Goal: Transaction & Acquisition: Download file/media

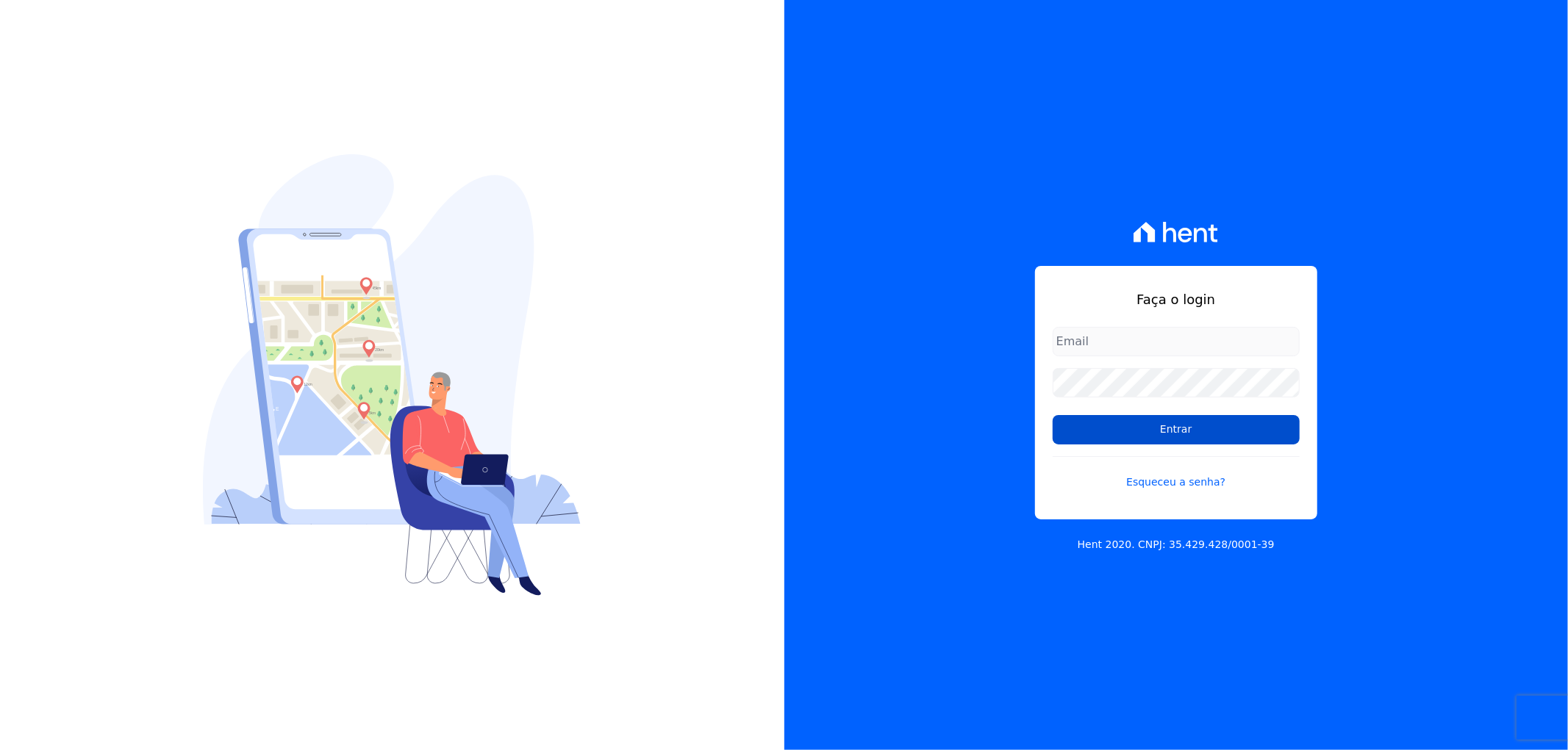
type input "recepcao@vilaurbe.com.br"
click at [1173, 436] on input "Entrar" at bounding box center [1176, 430] width 247 height 30
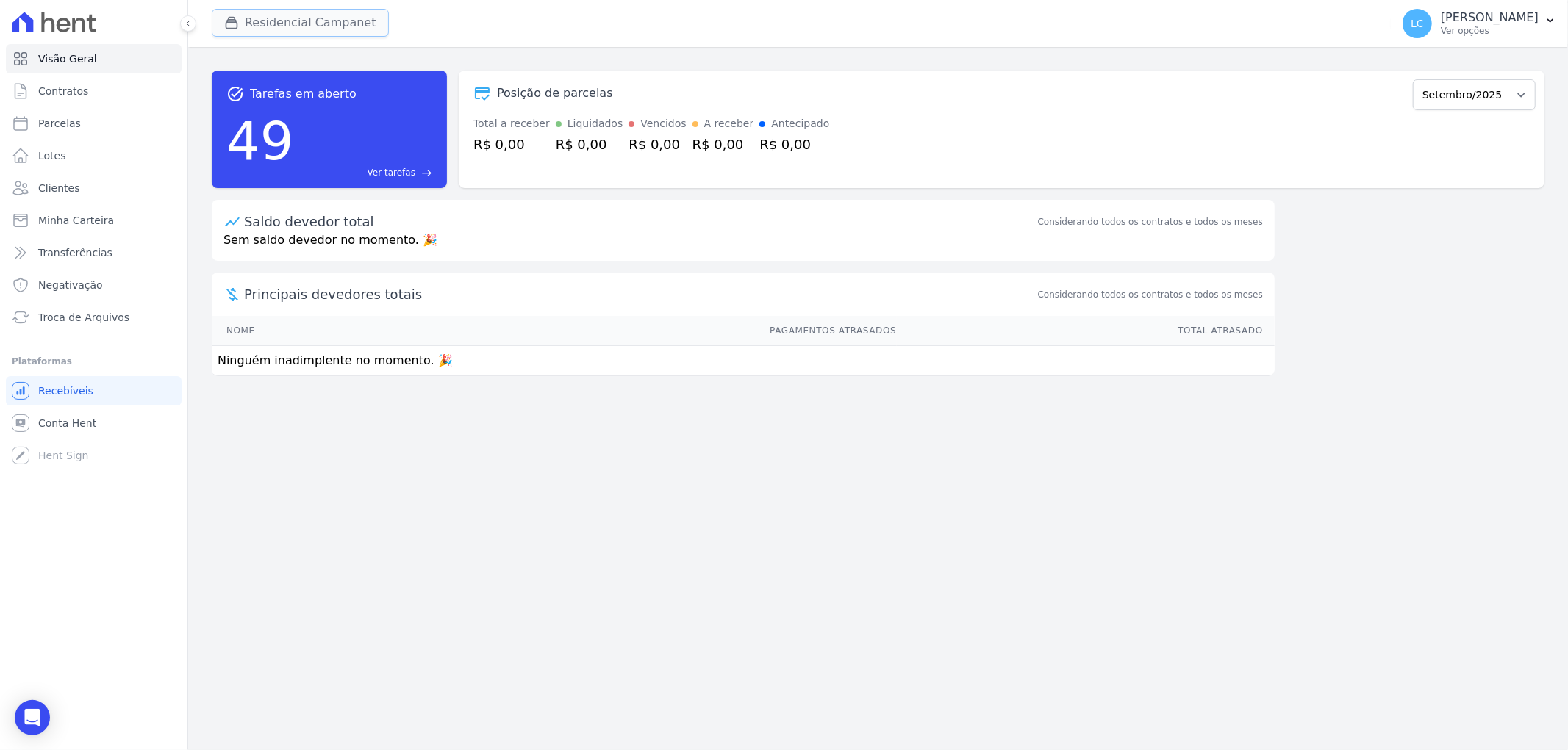
click at [279, 23] on button "Residencial Campanet" at bounding box center [300, 23] width 177 height 28
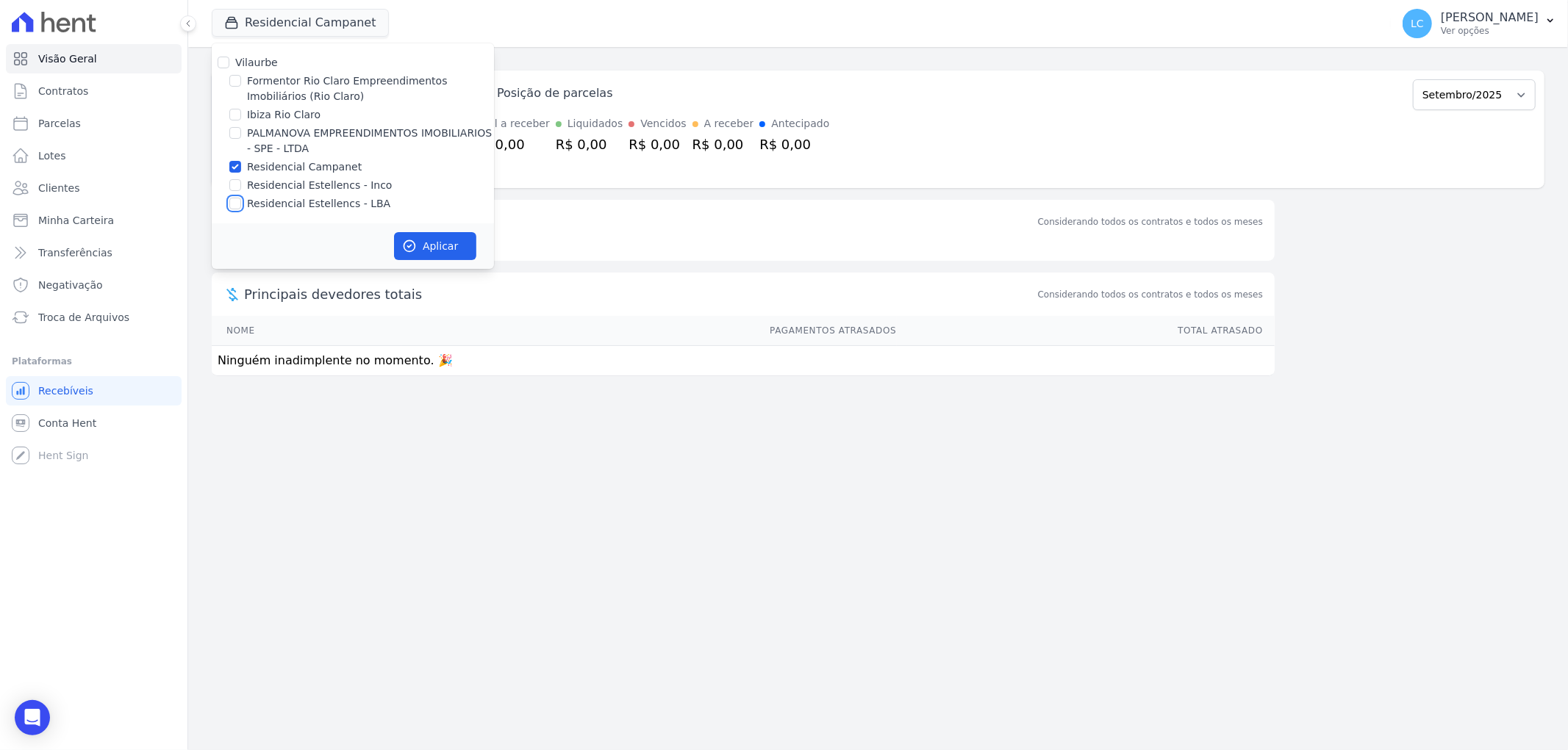
click at [237, 204] on input "Residencial Estellencs - LBA" at bounding box center [235, 204] width 12 height 12
checkbox input "true"
click at [238, 169] on input "Residencial Campanet" at bounding box center [235, 166] width 12 height 12
checkbox input "false"
click at [458, 248] on button "Aplicar" at bounding box center [435, 246] width 82 height 28
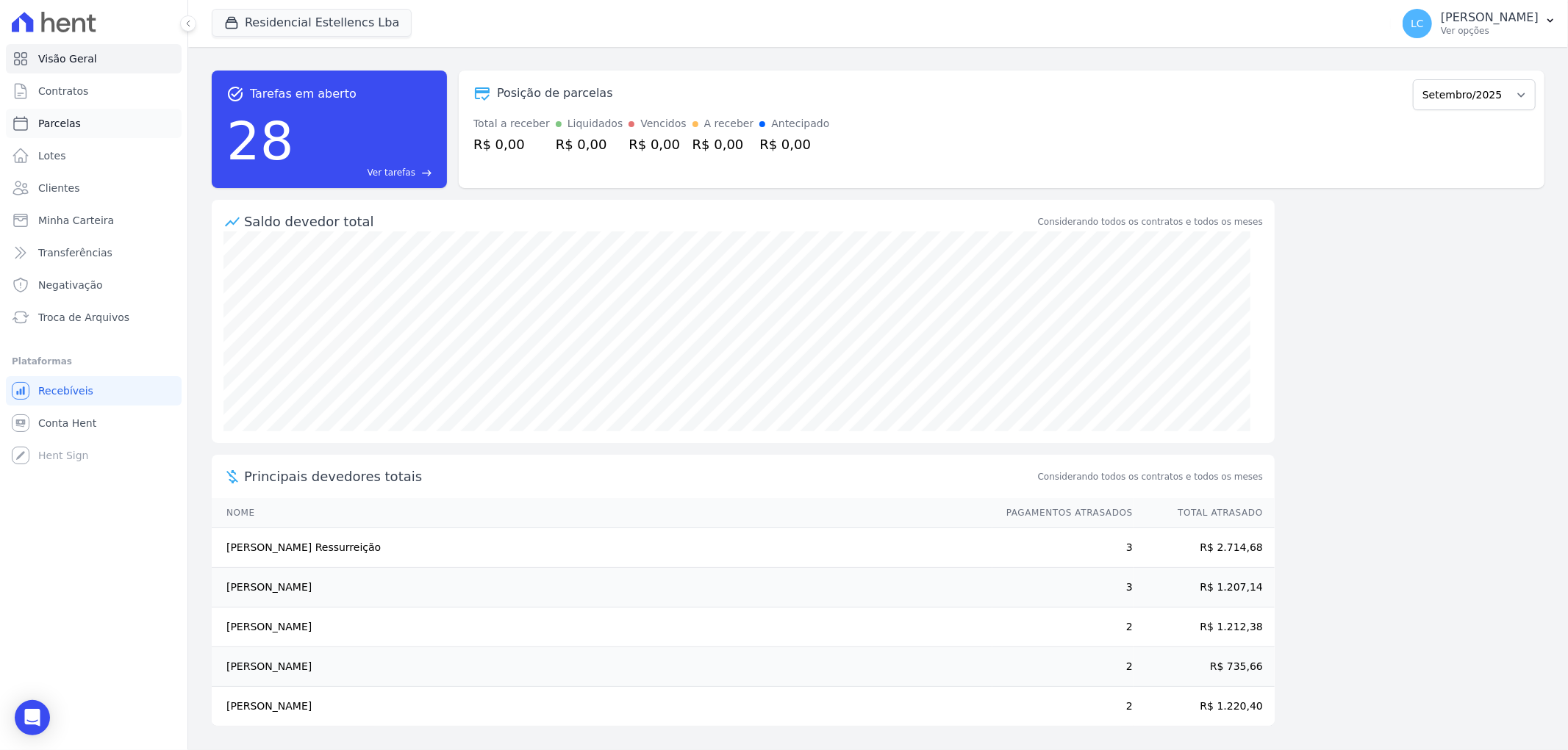
click at [82, 135] on link "Parcelas" at bounding box center [93, 124] width 176 height 30
select select
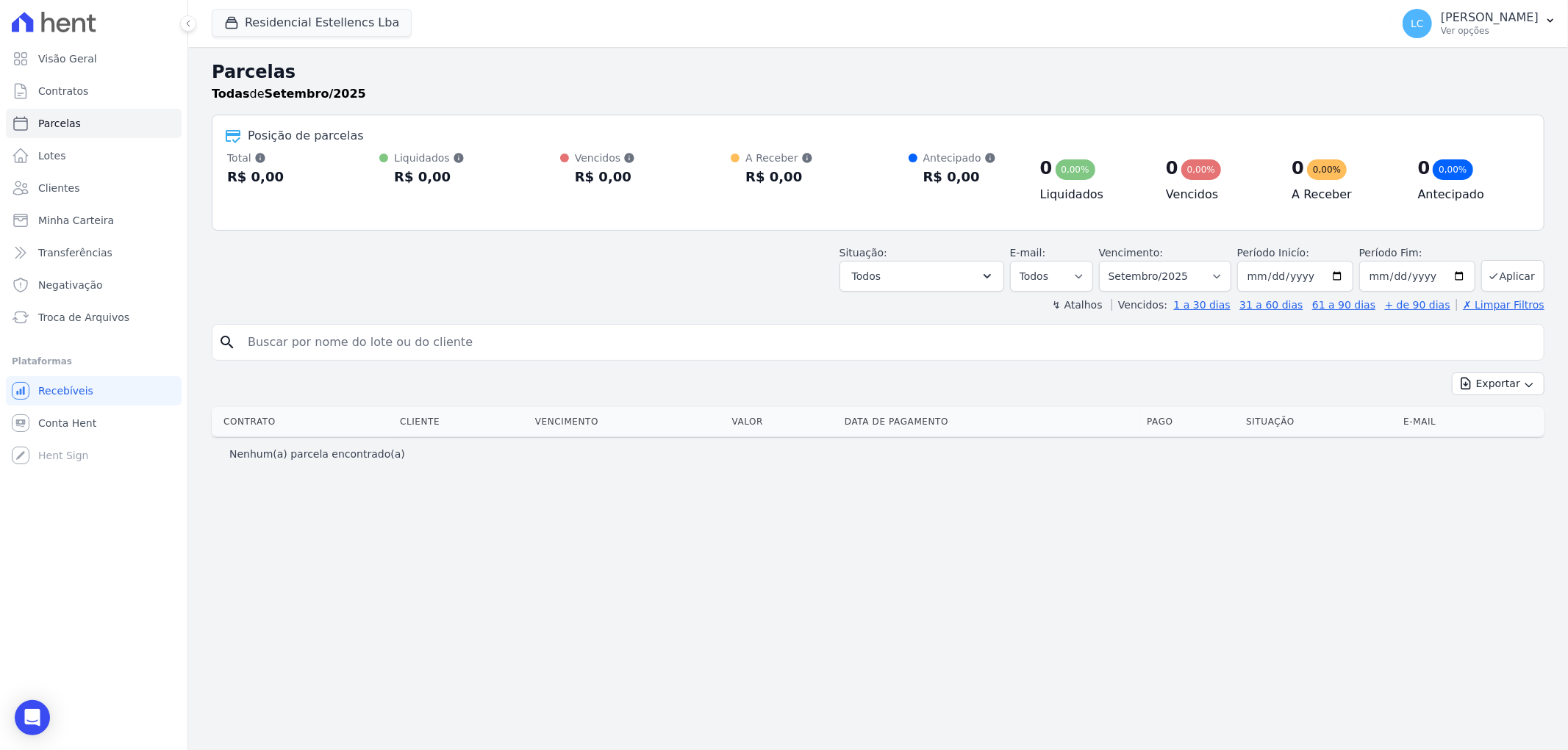
click at [290, 336] on input "search" at bounding box center [889, 343] width 1299 height 30
paste input "[PERSON_NAME] [PERSON_NAME]"
type input "[PERSON_NAME] [PERSON_NAME]"
select select
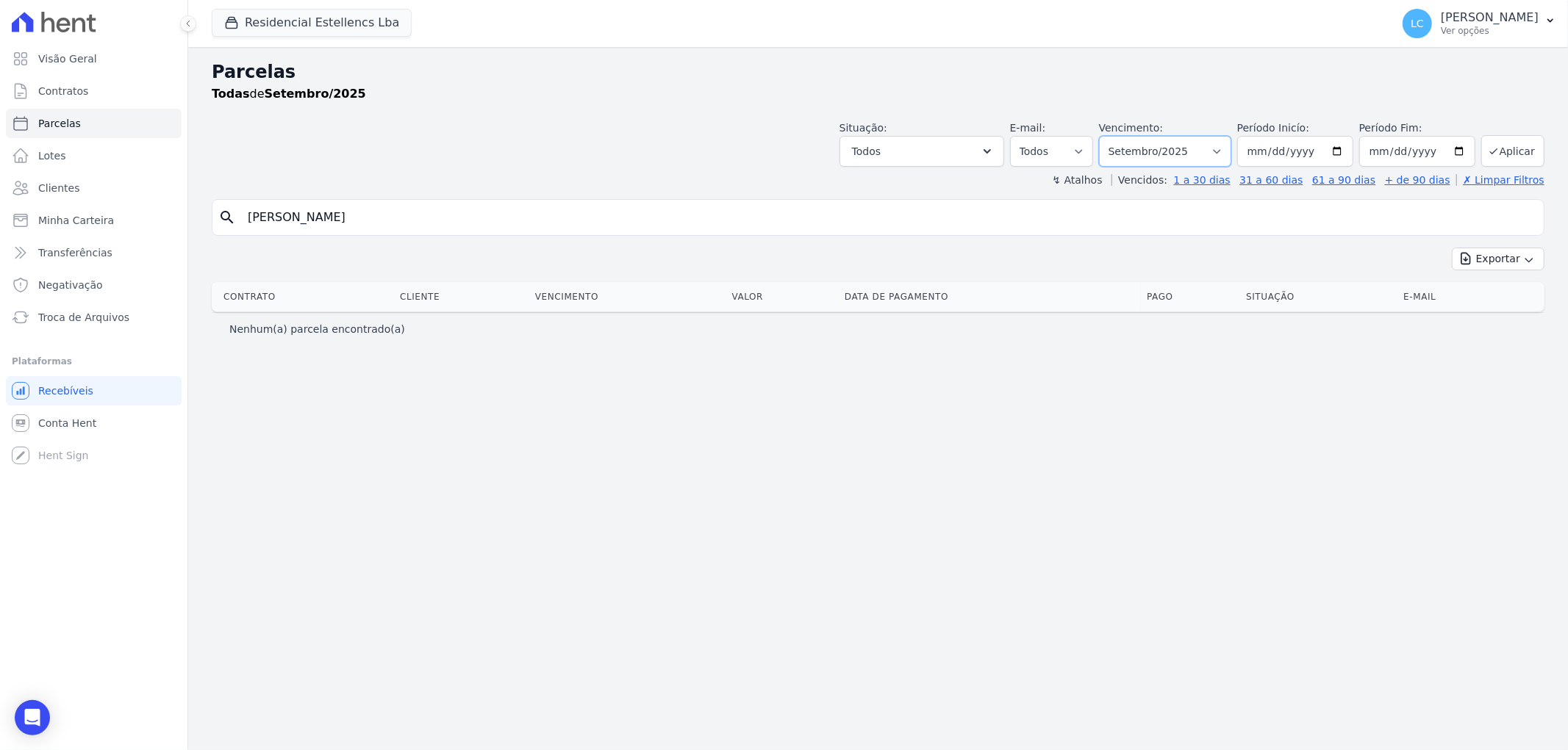
click at [1226, 148] on select "Filtrar por período ──────── Todos os meses Março/2018 Abril/2018 Maio/2018 Jun…" at bounding box center [1165, 151] width 133 height 30
select select "all"
click at [1120, 136] on select "Filtrar por período ──────── Todos os meses Março/2018 Abril/2018 Maio/2018 Jun…" at bounding box center [1165, 151] width 133 height 30
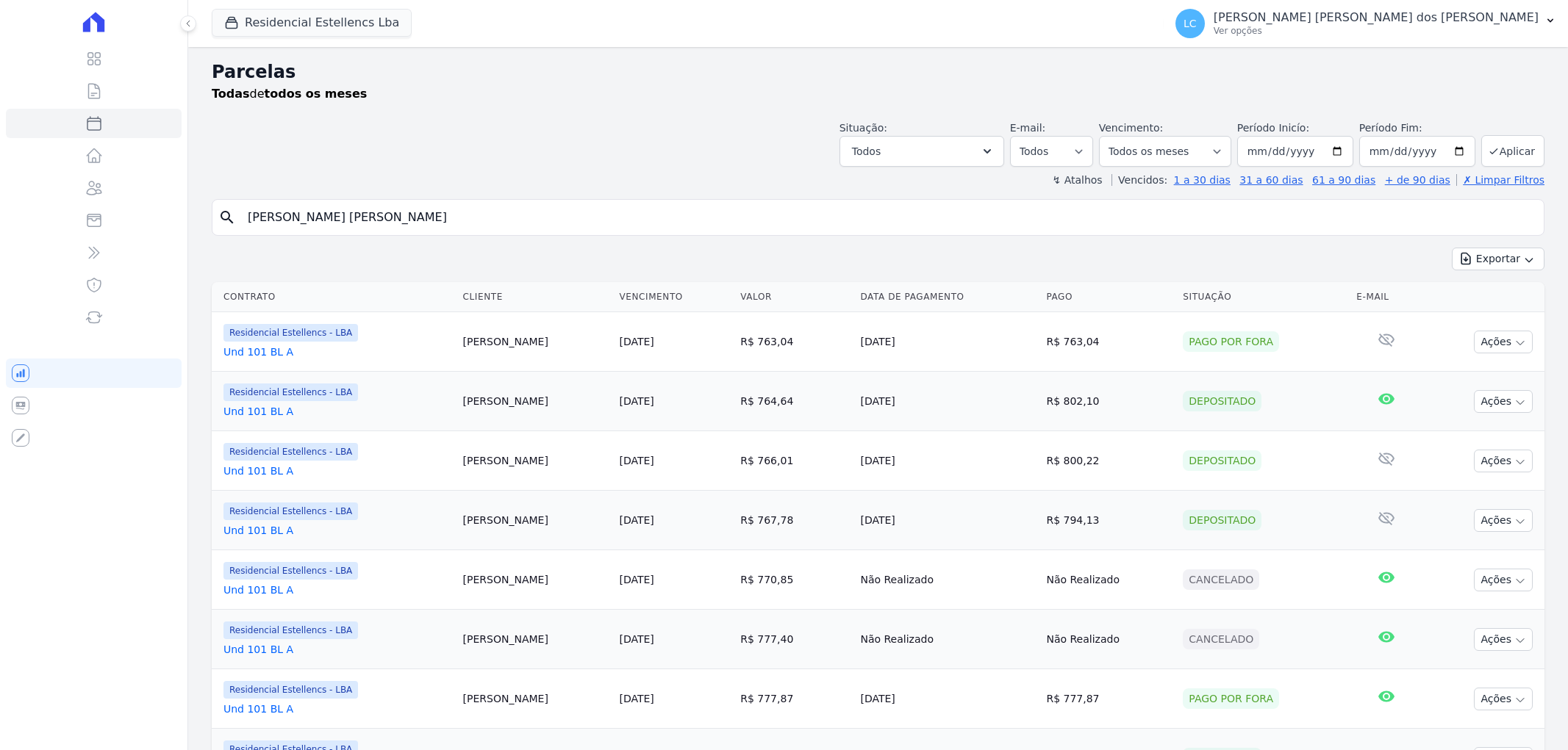
select select
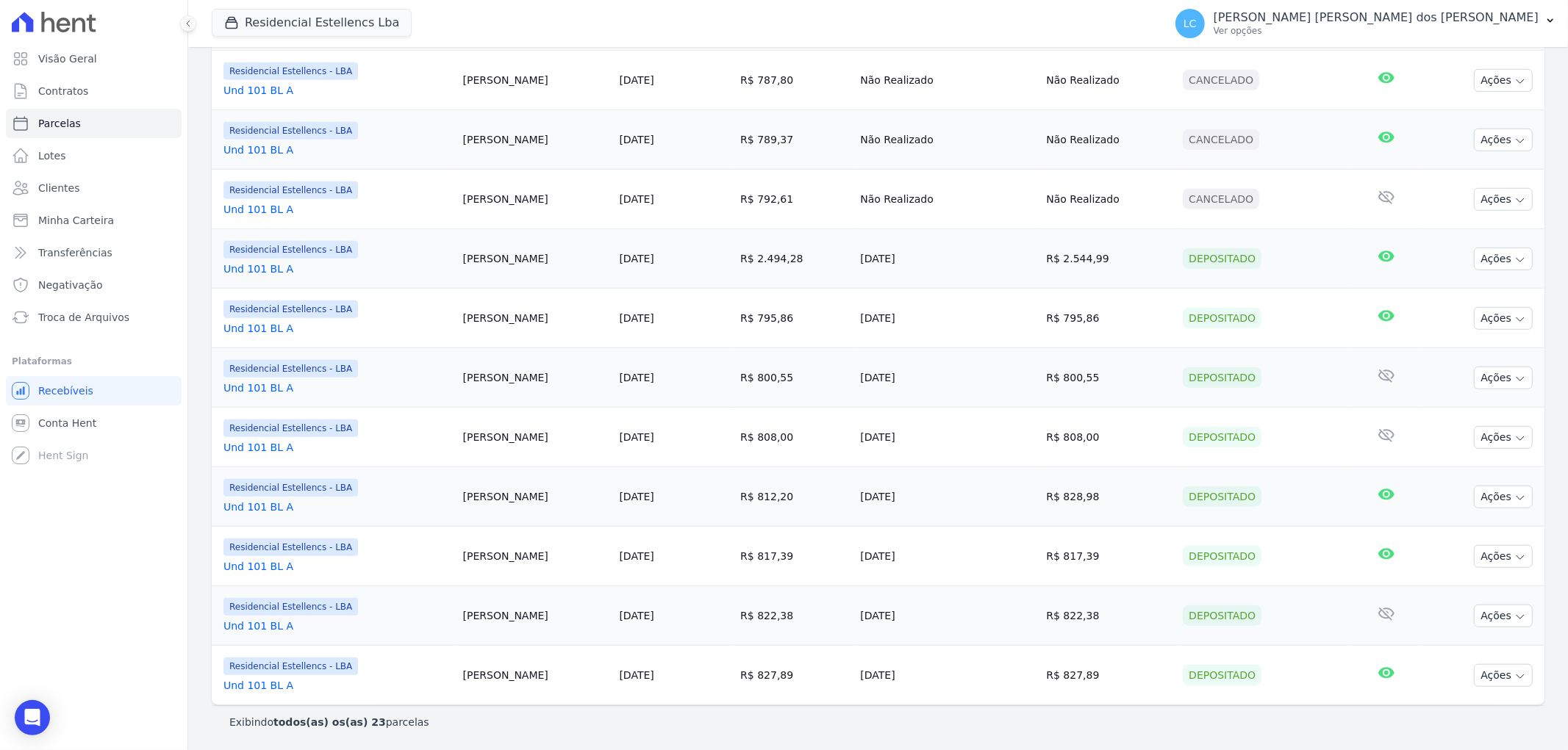
scroll to position [977, 0]
click at [86, 420] on span "Conta Hent" at bounding box center [67, 424] width 58 height 15
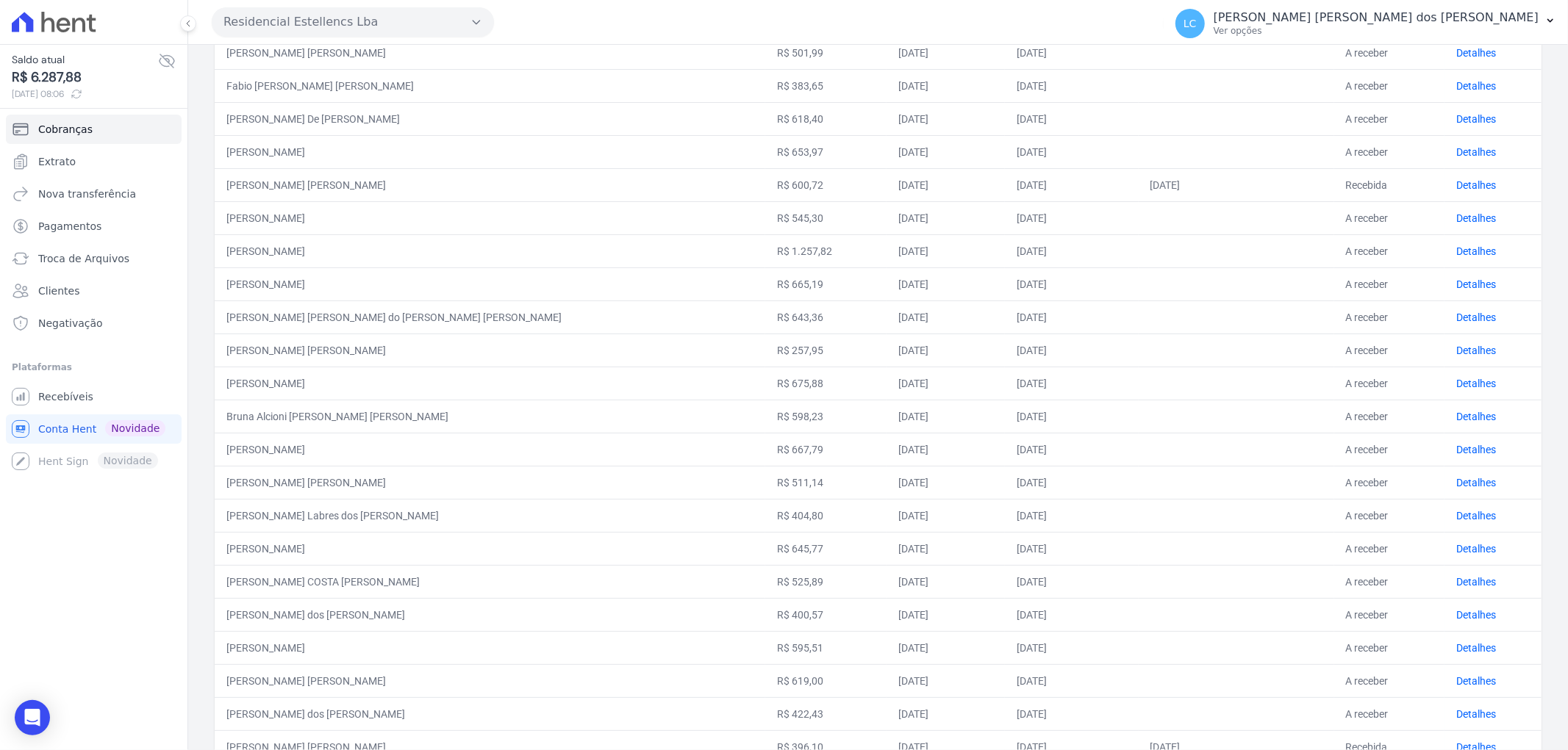
scroll to position [375, 0]
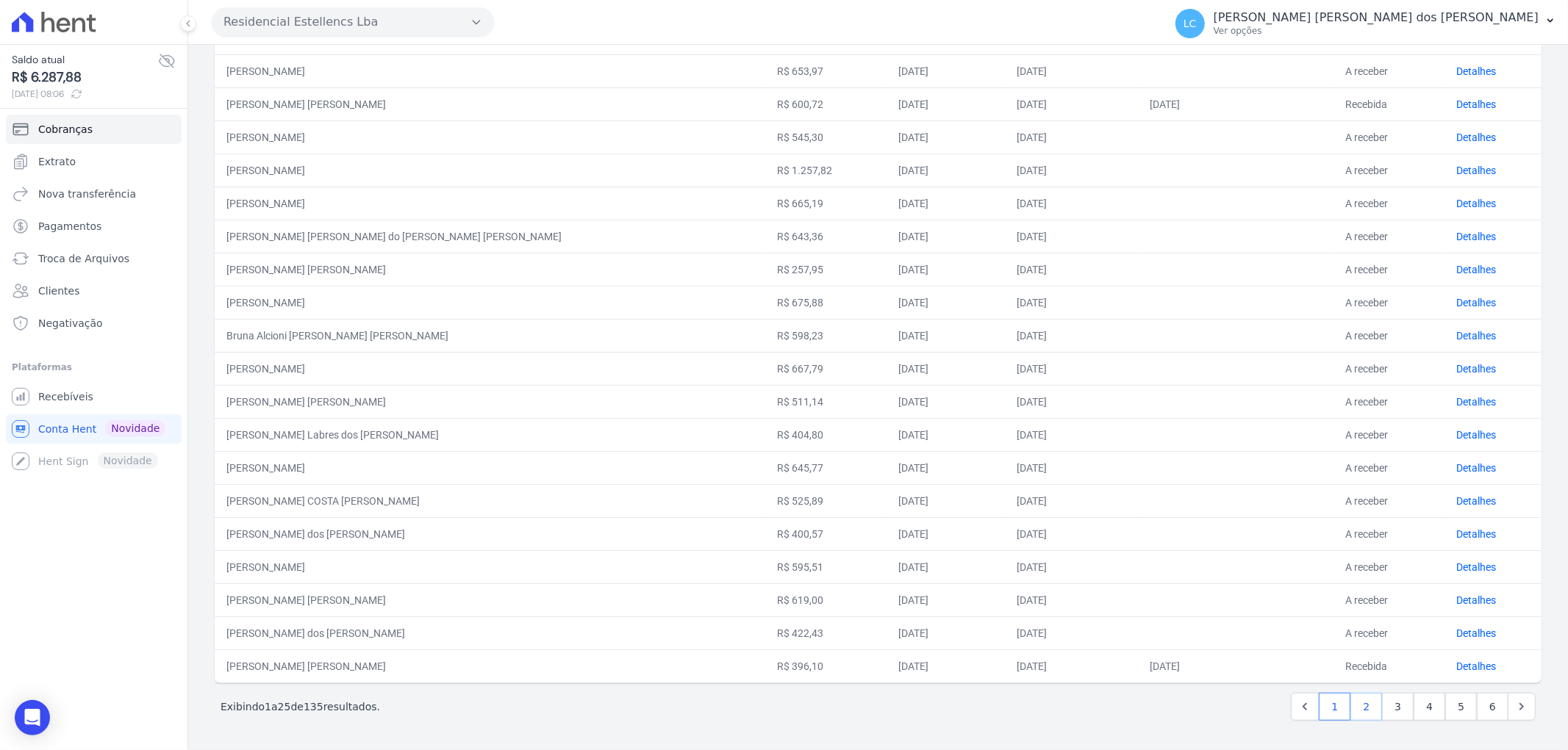
click at [1359, 715] on link "2" at bounding box center [1366, 707] width 31 height 28
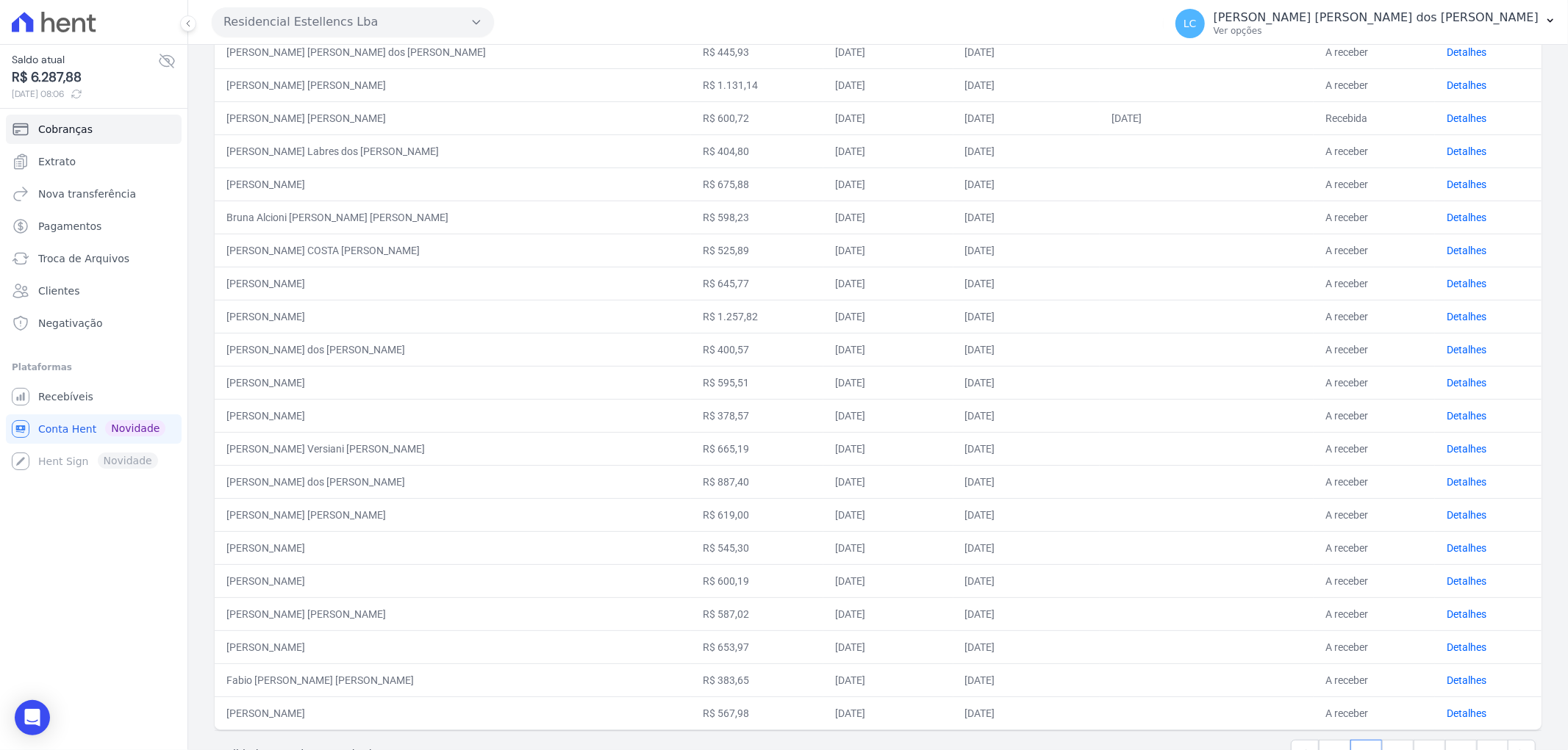
scroll to position [375, 0]
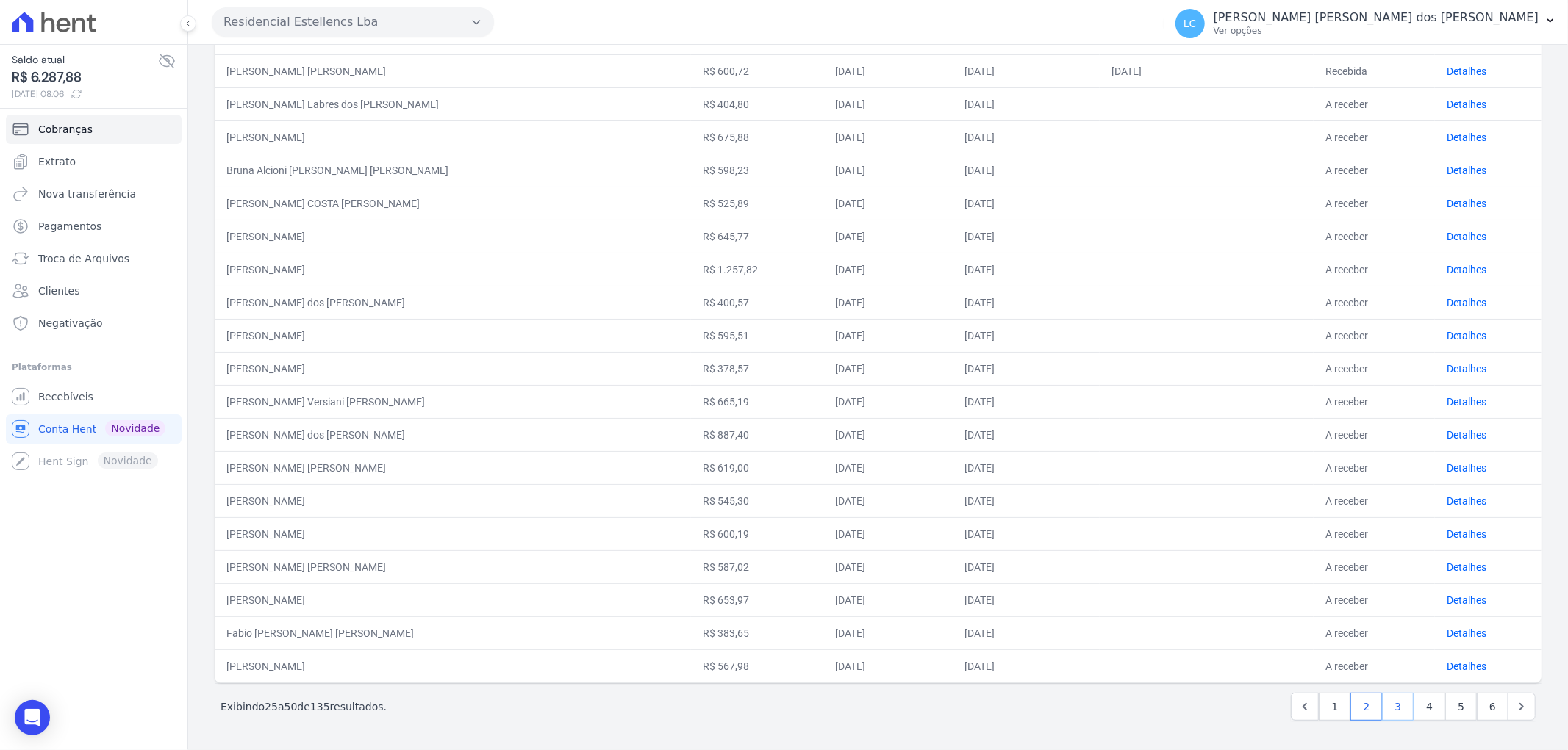
click at [1389, 707] on link "3" at bounding box center [1397, 707] width 31 height 28
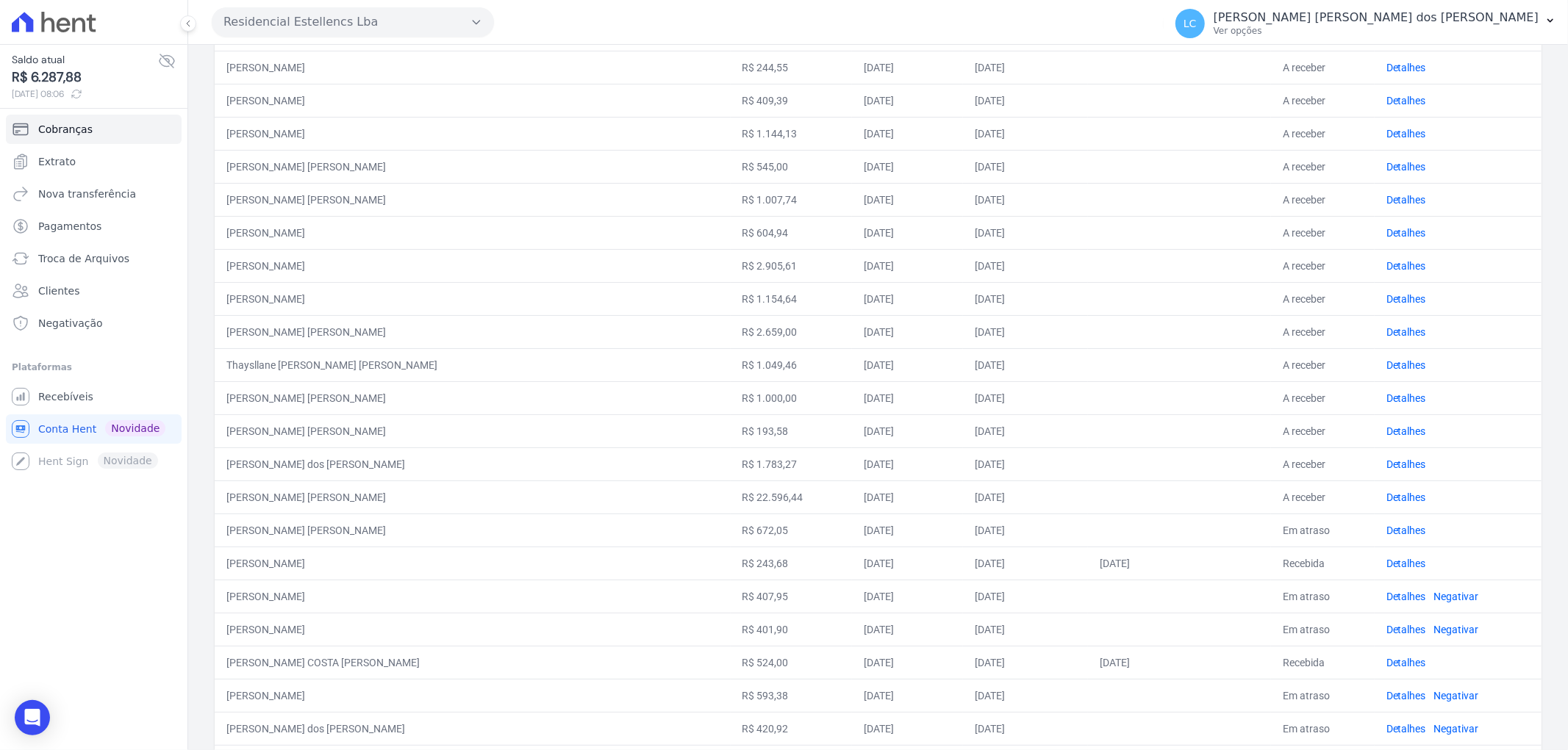
scroll to position [326, 0]
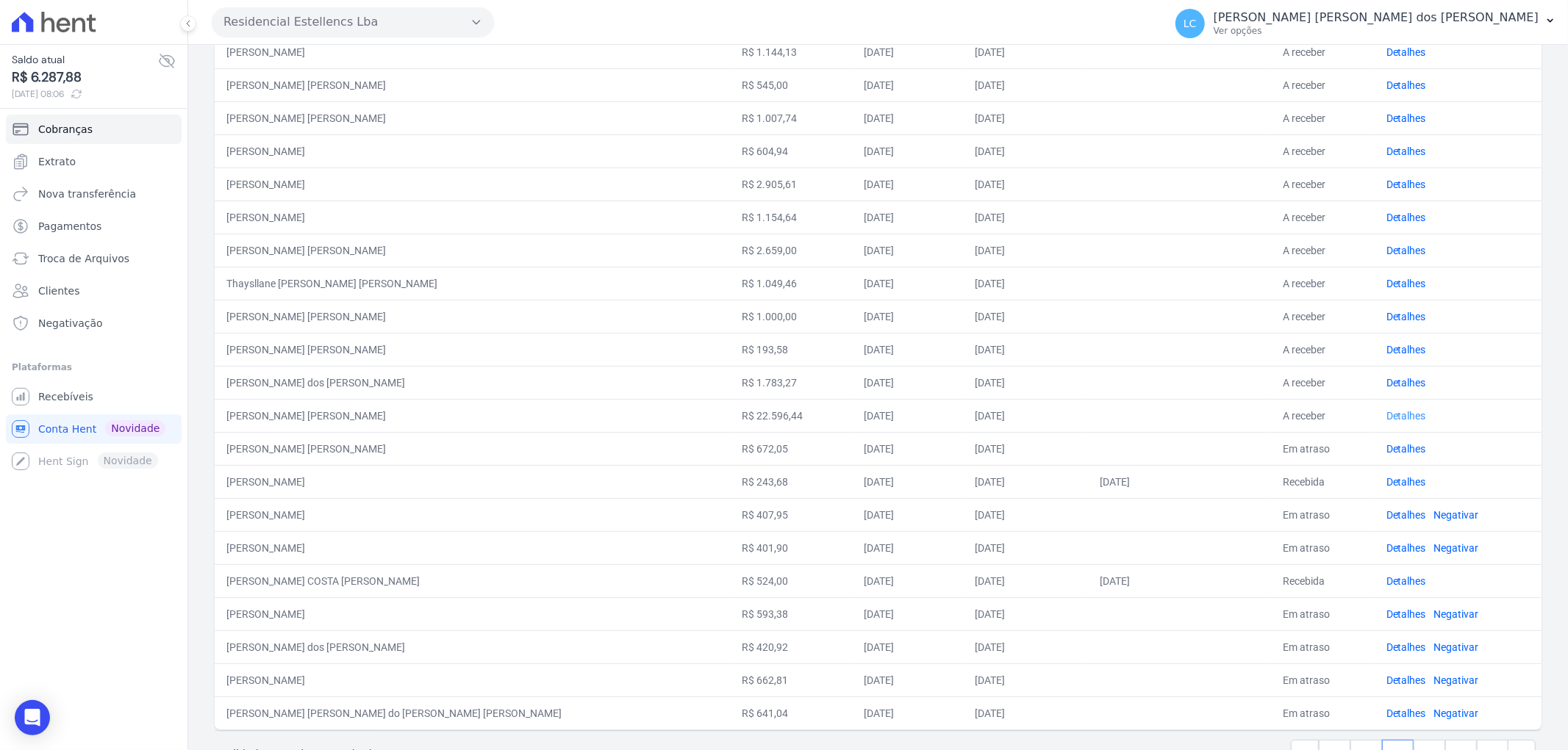
click at [1387, 418] on link "Detalhes" at bounding box center [1406, 416] width 40 height 12
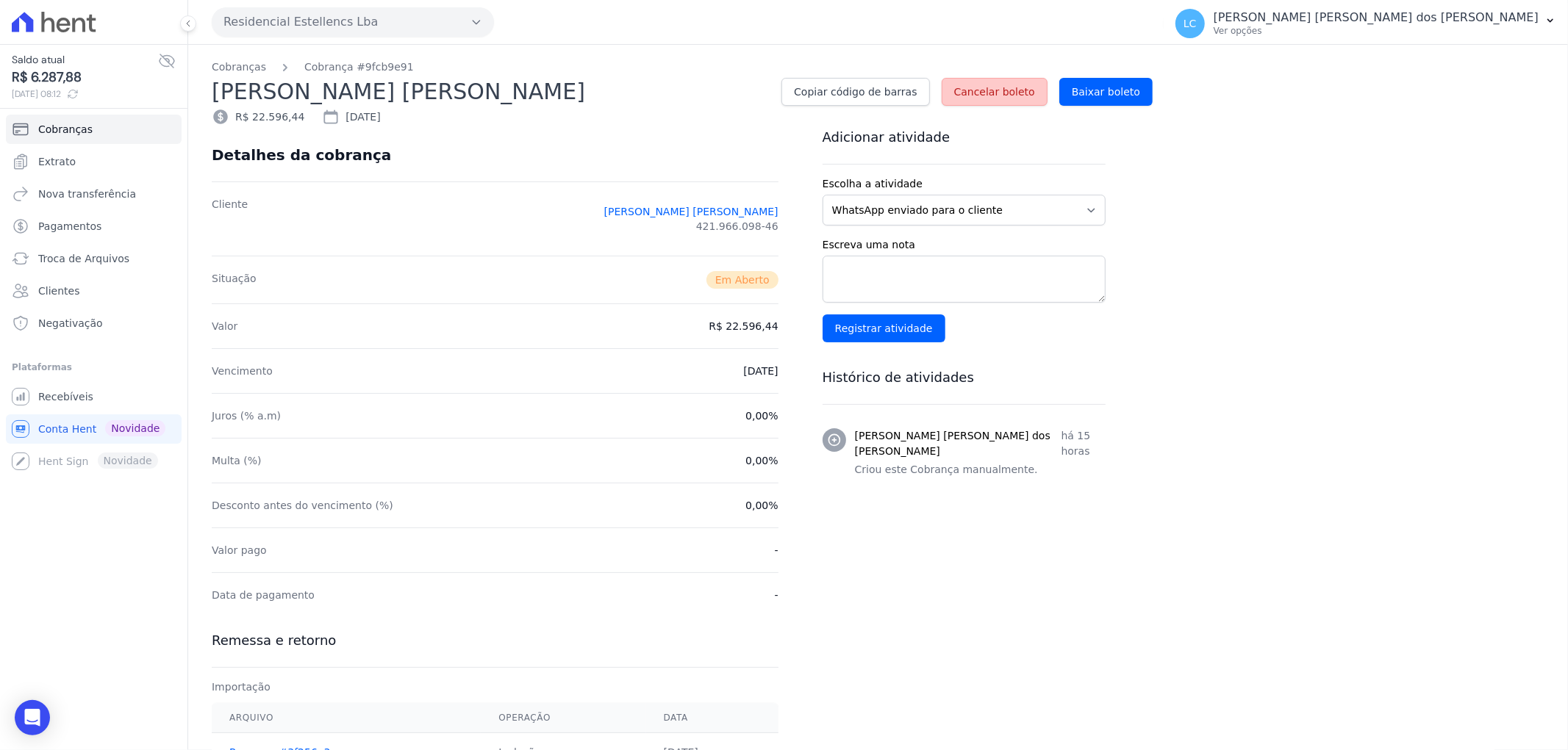
click at [1016, 101] on link "Cancelar boleto" at bounding box center [994, 92] width 106 height 28
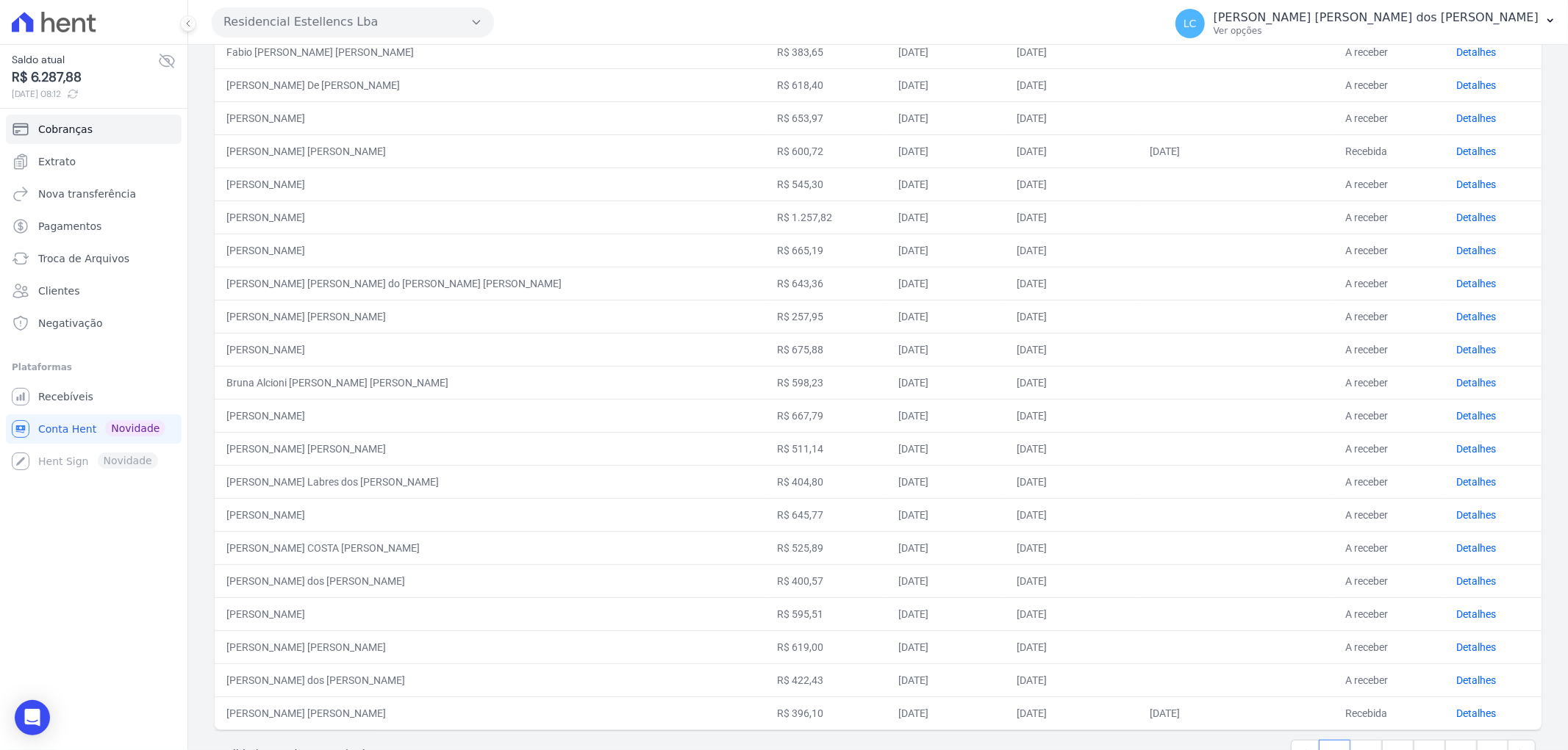
scroll to position [375, 0]
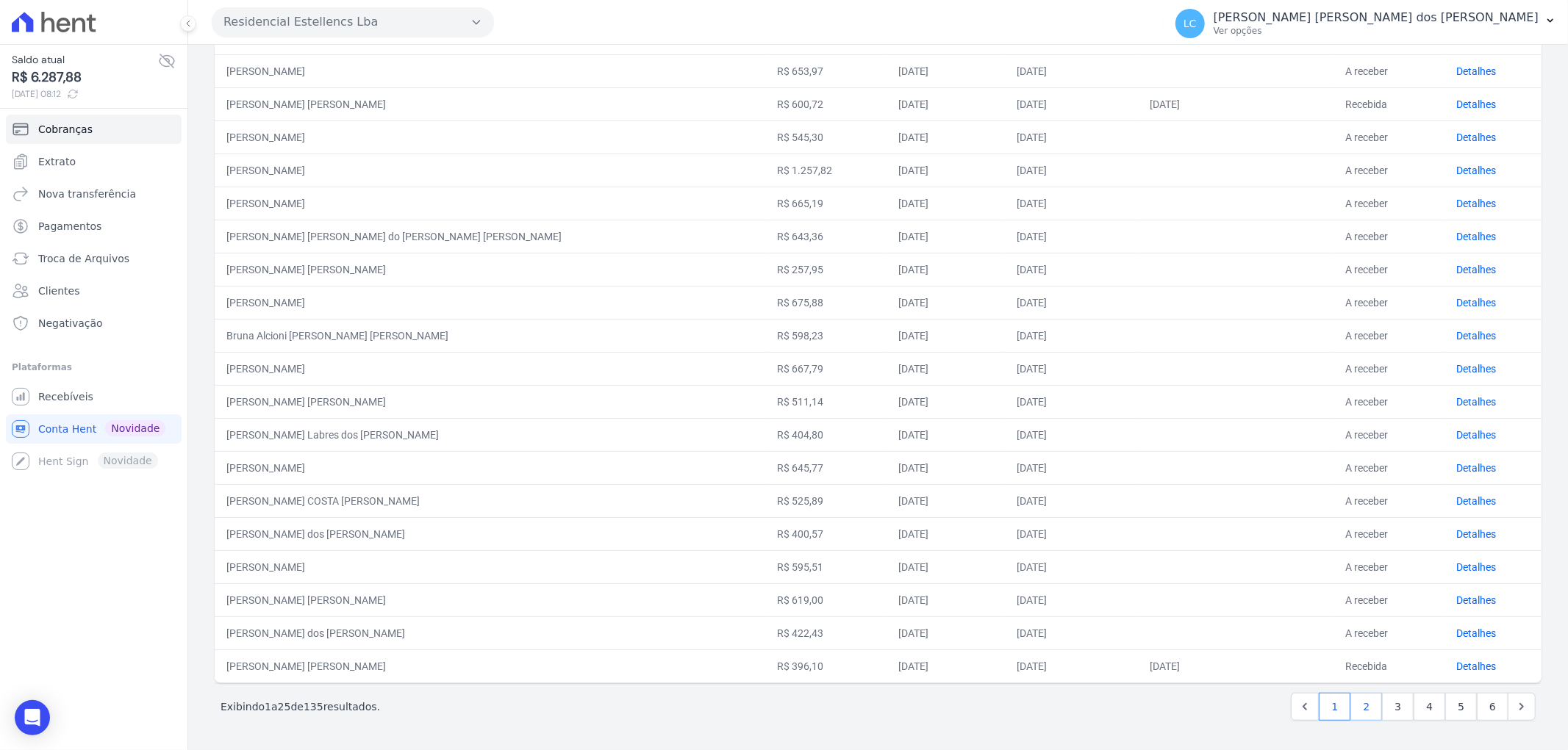
click at [1358, 710] on link "2" at bounding box center [1366, 707] width 31 height 28
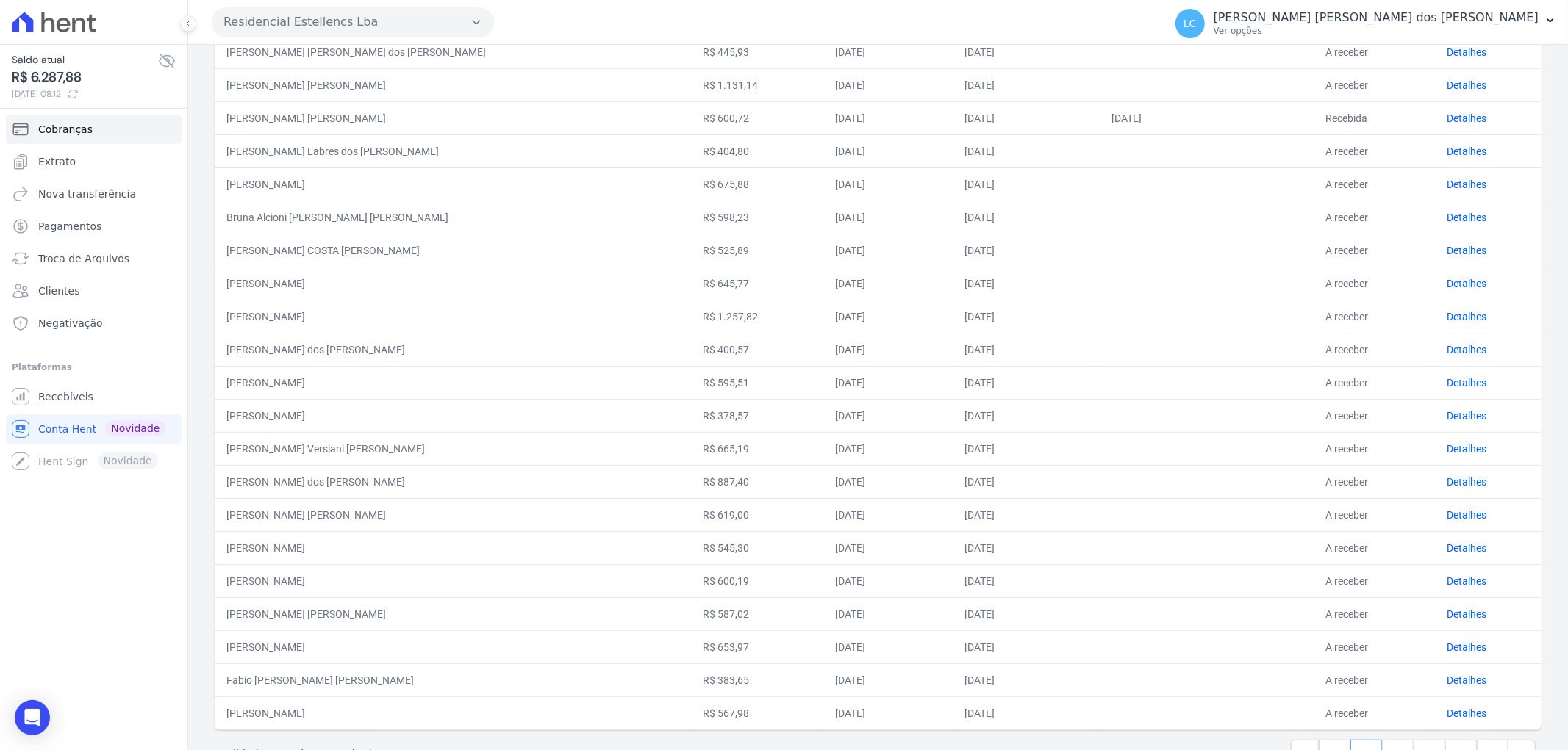
scroll to position [375, 0]
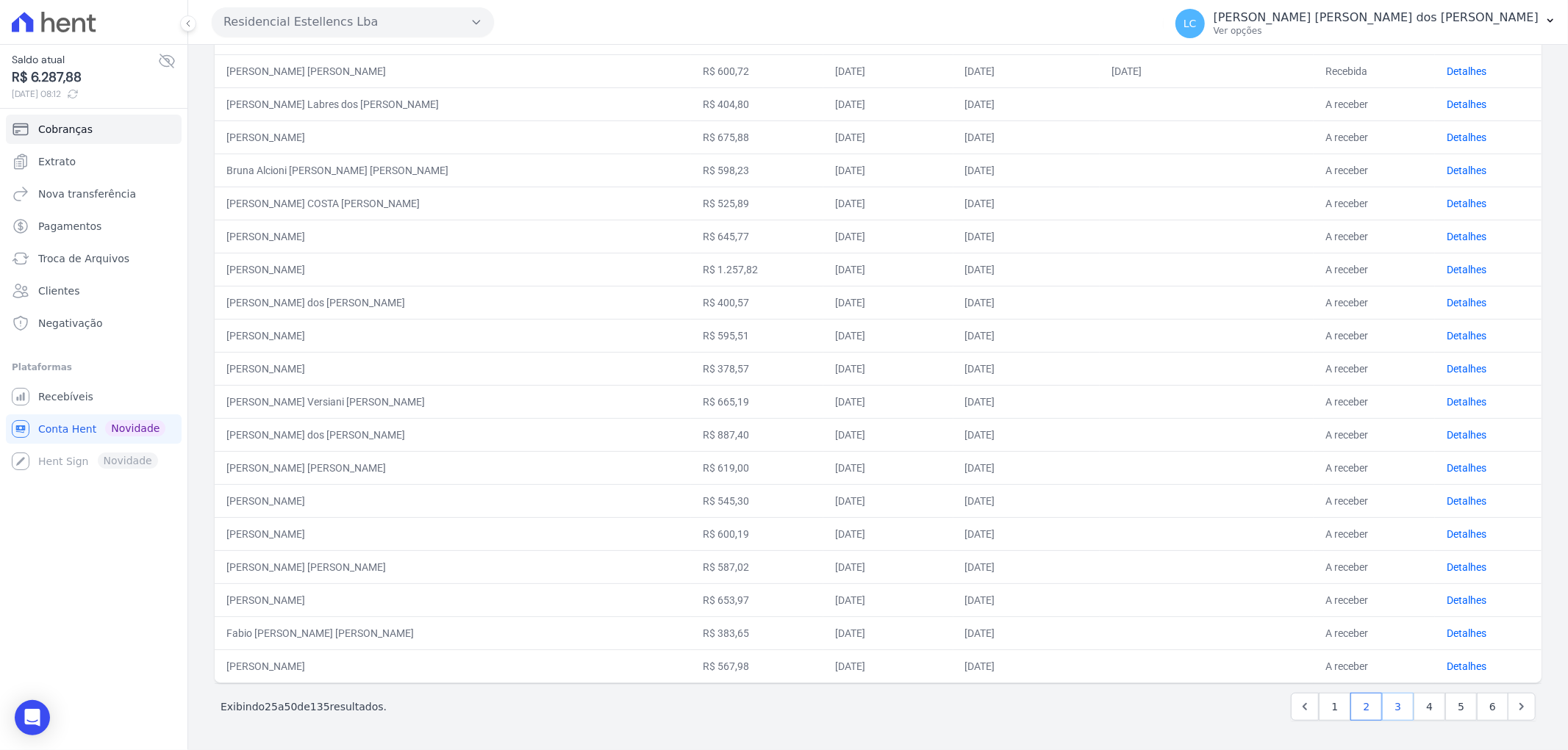
click at [1386, 709] on link "3" at bounding box center [1397, 707] width 31 height 28
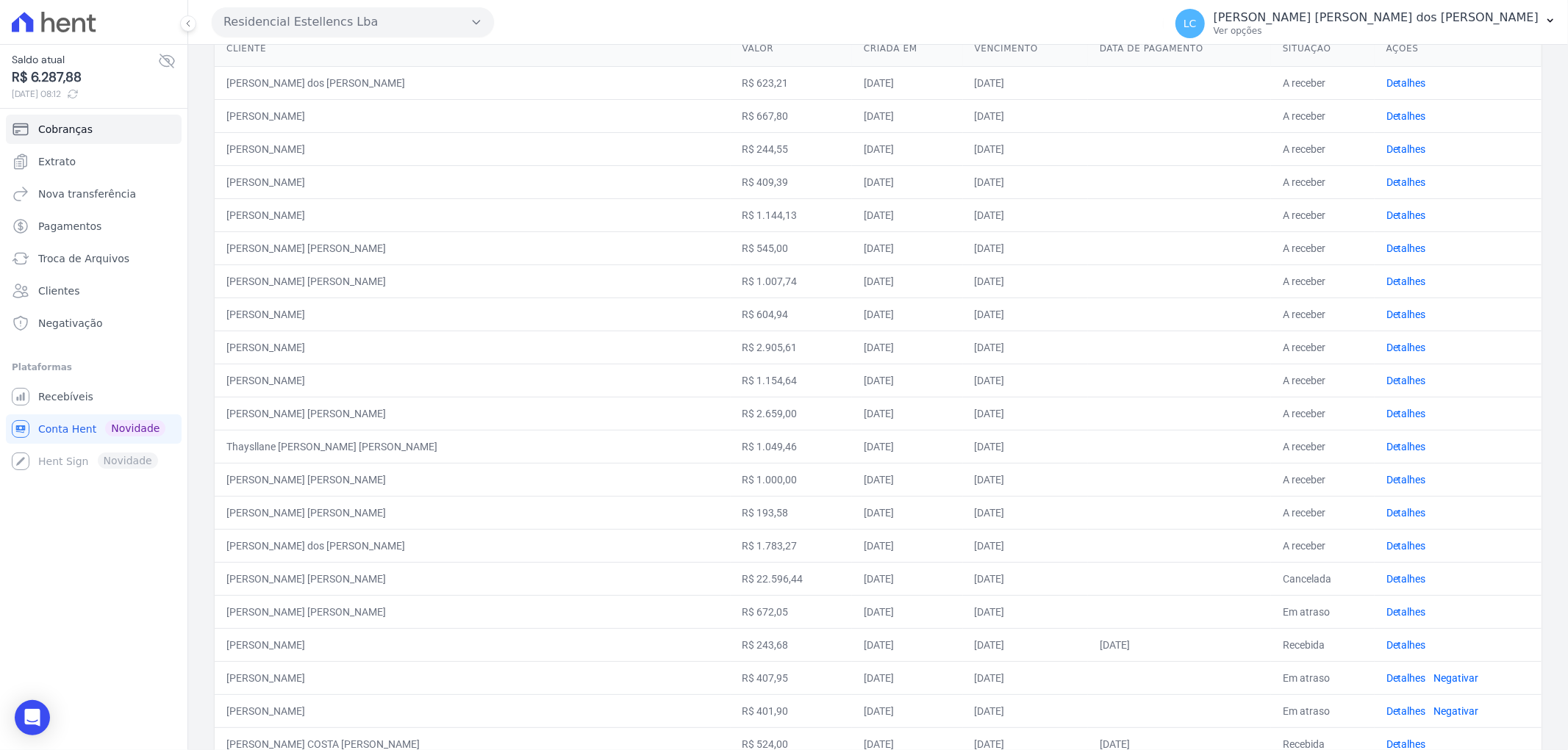
scroll to position [245, 0]
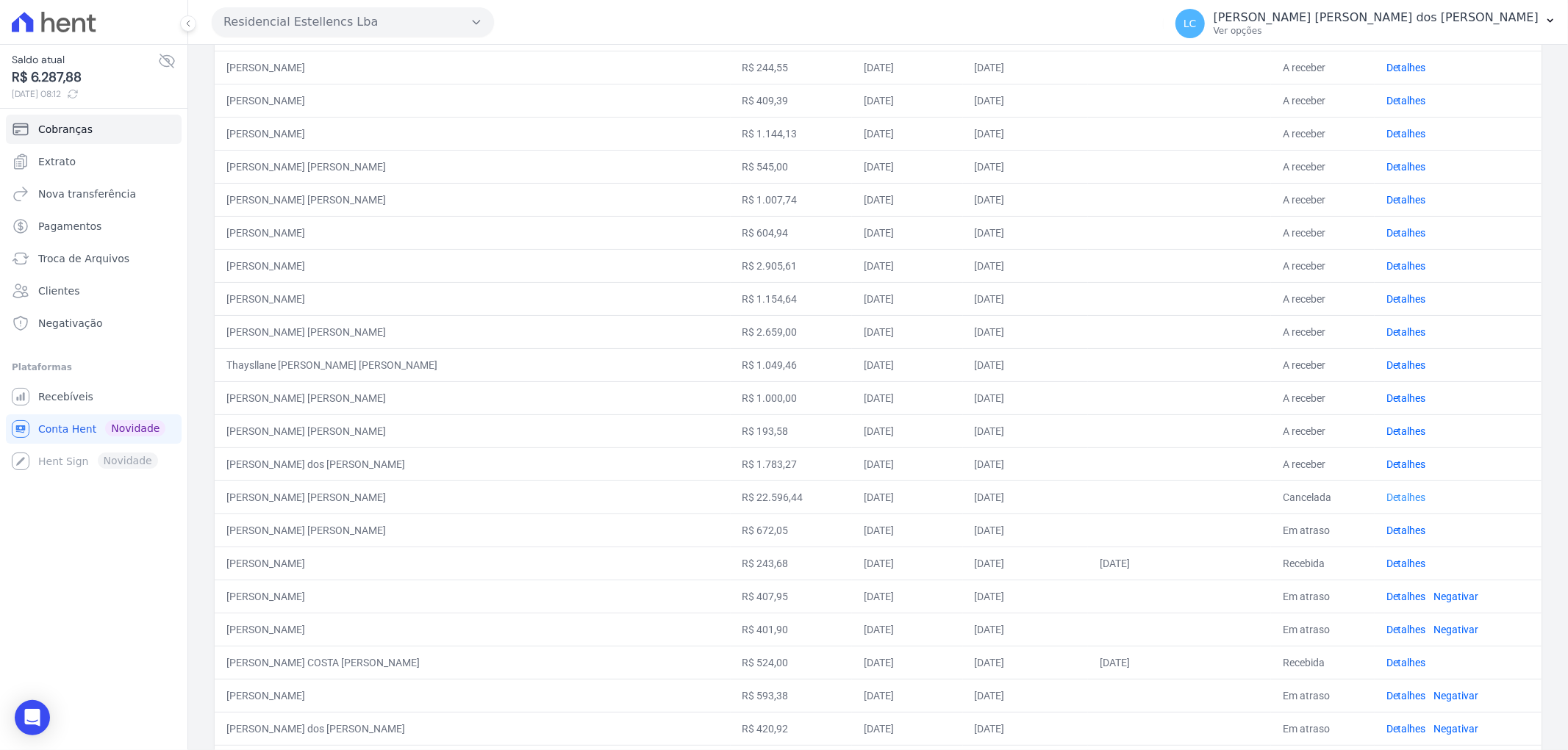
click at [1387, 495] on link "Detalhes" at bounding box center [1406, 498] width 40 height 12
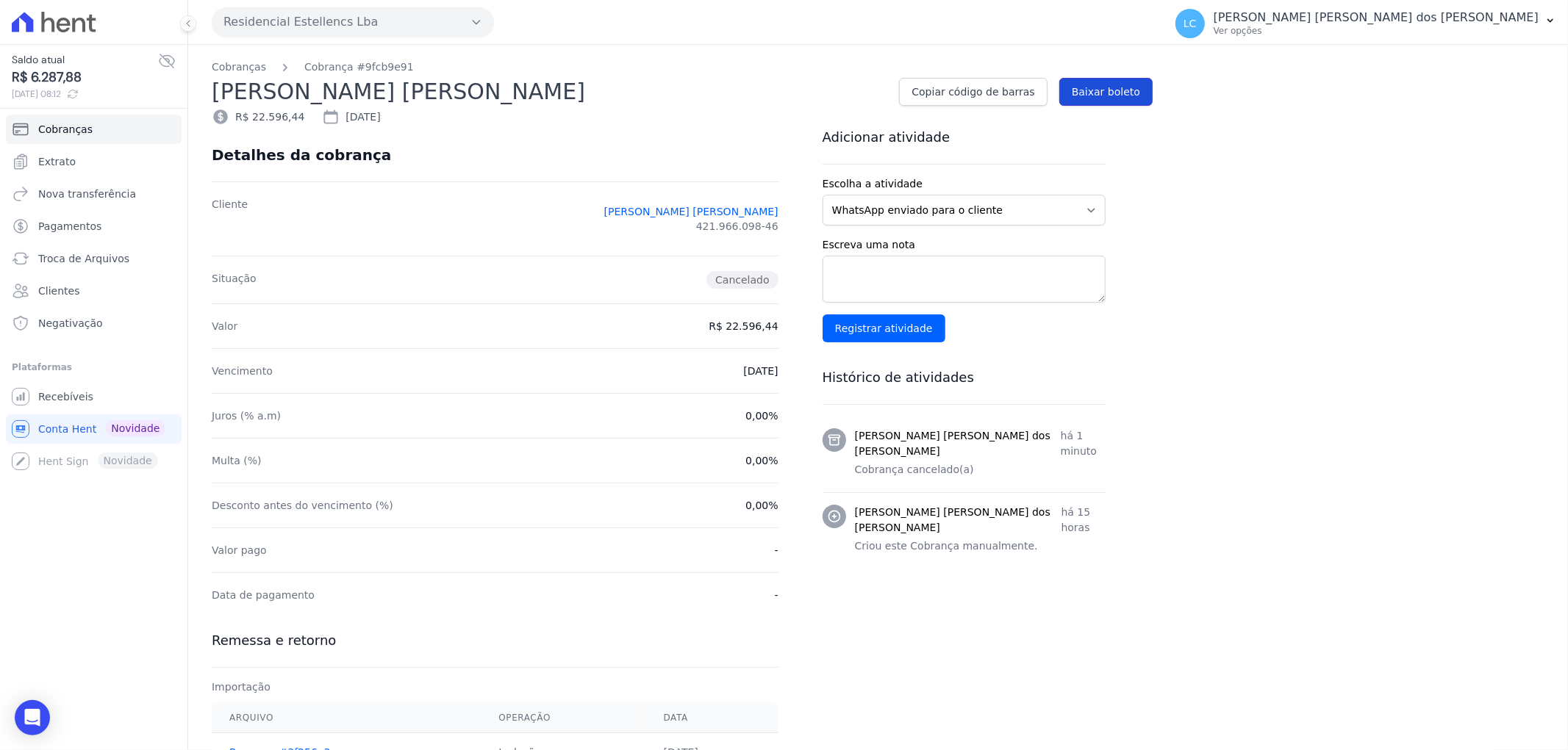
click at [1096, 92] on span "Baixar boleto" at bounding box center [1106, 92] width 68 height 15
